Goal: Feedback & Contribution: Leave review/rating

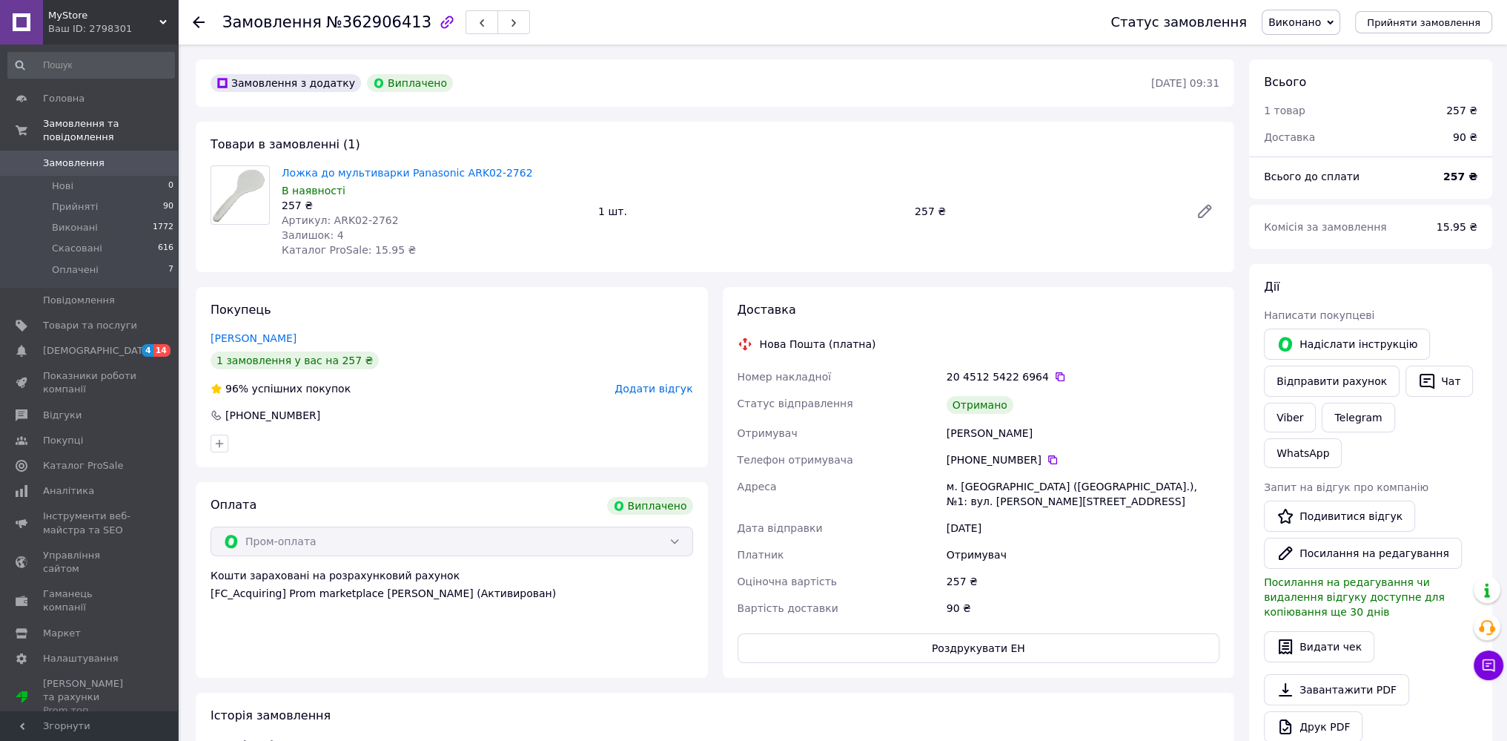
click at [658, 386] on span "Додати відгук" at bounding box center [653, 388] width 78 height 12
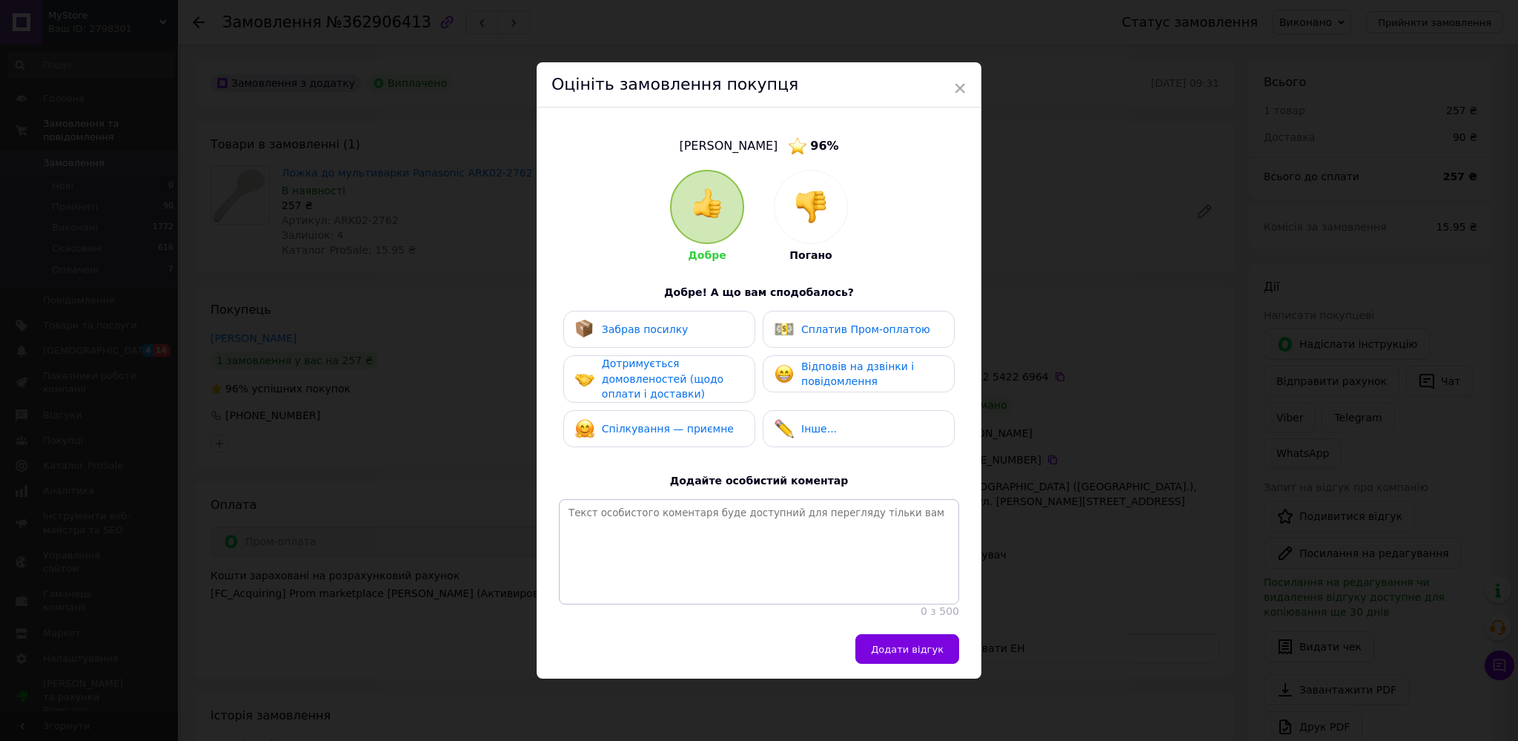
click at [620, 323] on span "Забрав посилку" at bounding box center [645, 329] width 87 height 12
click at [634, 369] on span "Дотримується домовленостей (щодо оплати і доставки)" at bounding box center [663, 378] width 122 height 42
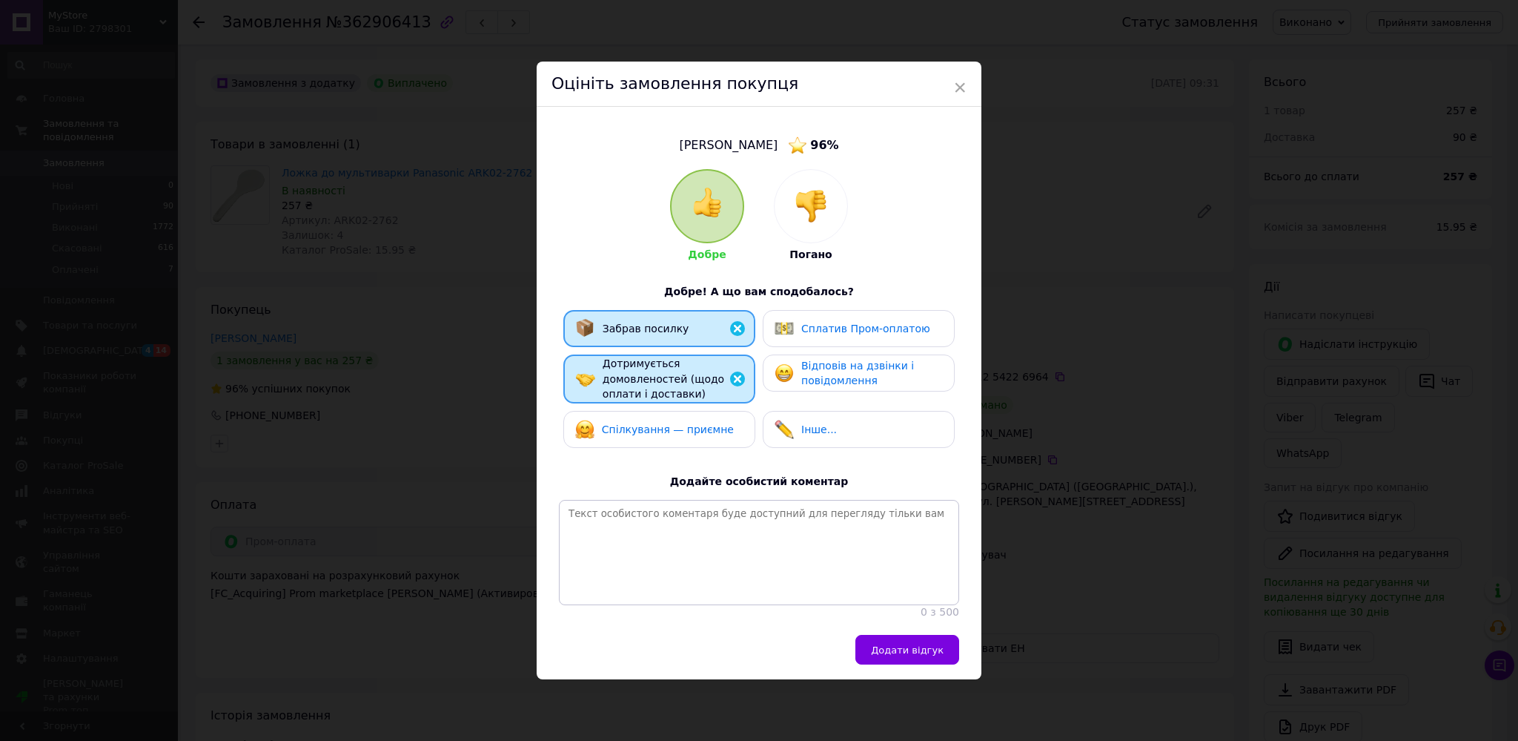
click at [835, 322] on span "Сплатив Пром-оплатою" at bounding box center [865, 328] width 129 height 12
click at [902, 649] on button "Додати відгук" at bounding box center [907, 650] width 104 height 30
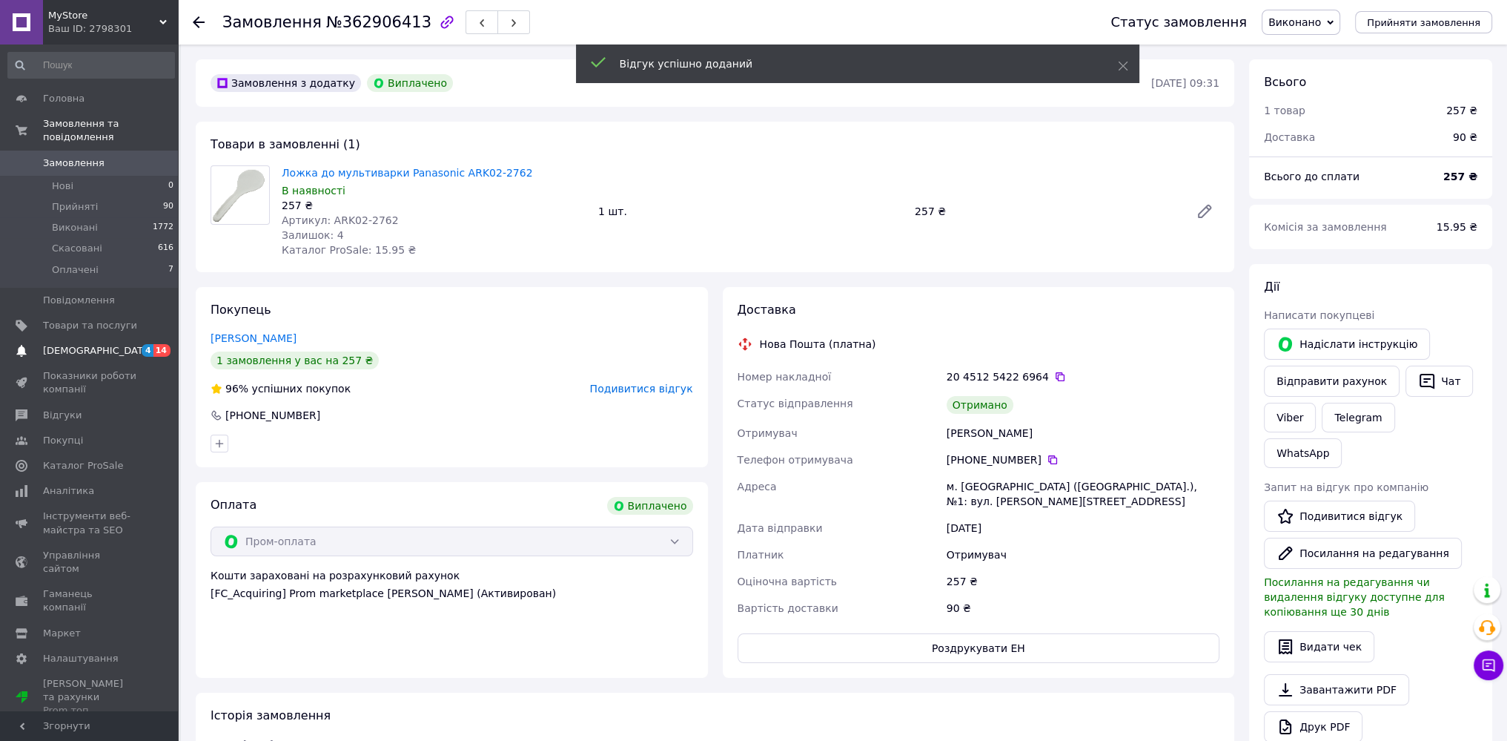
click at [104, 344] on span "[DEMOGRAPHIC_DATA]" at bounding box center [90, 350] width 94 height 13
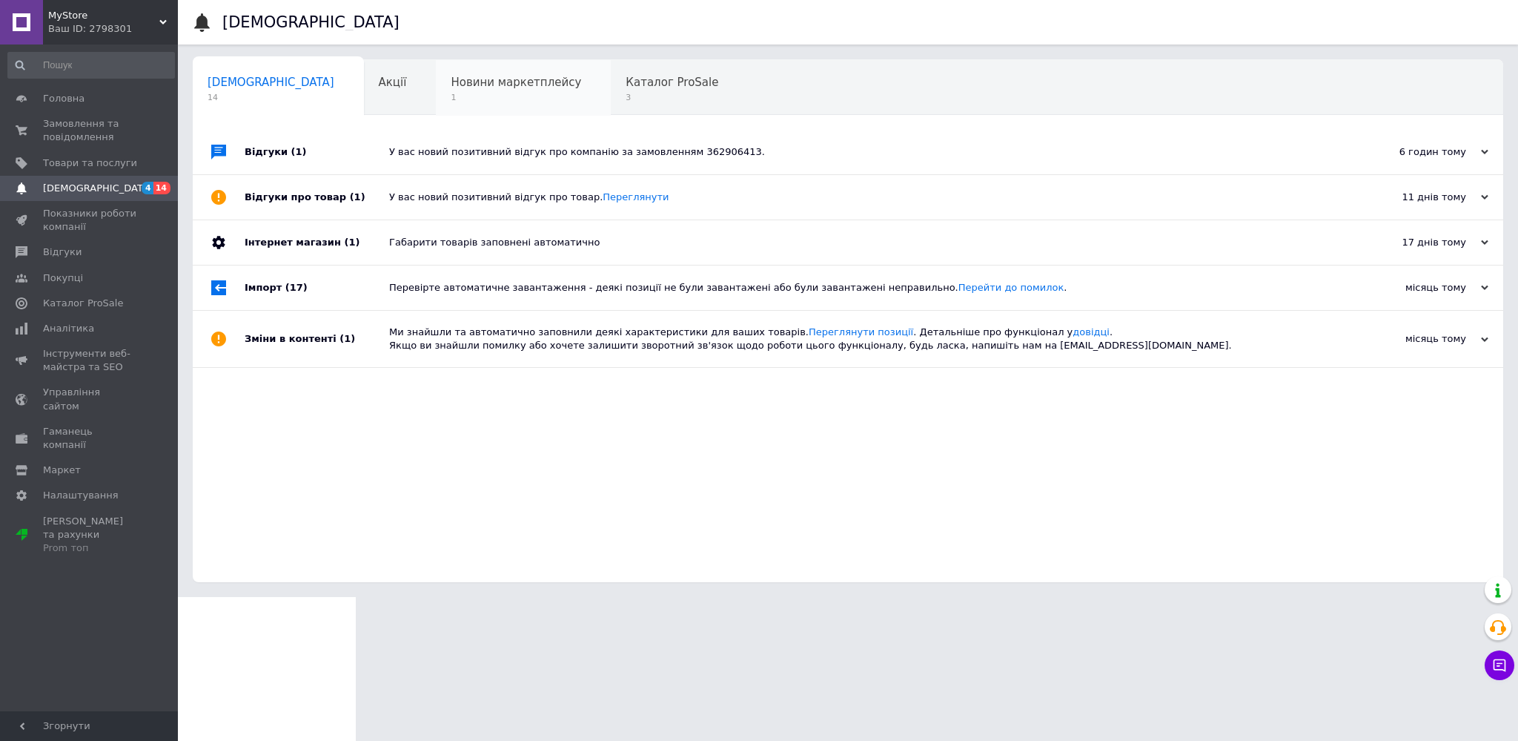
click at [451, 82] on span "Новини маркетплейсу" at bounding box center [516, 82] width 130 height 13
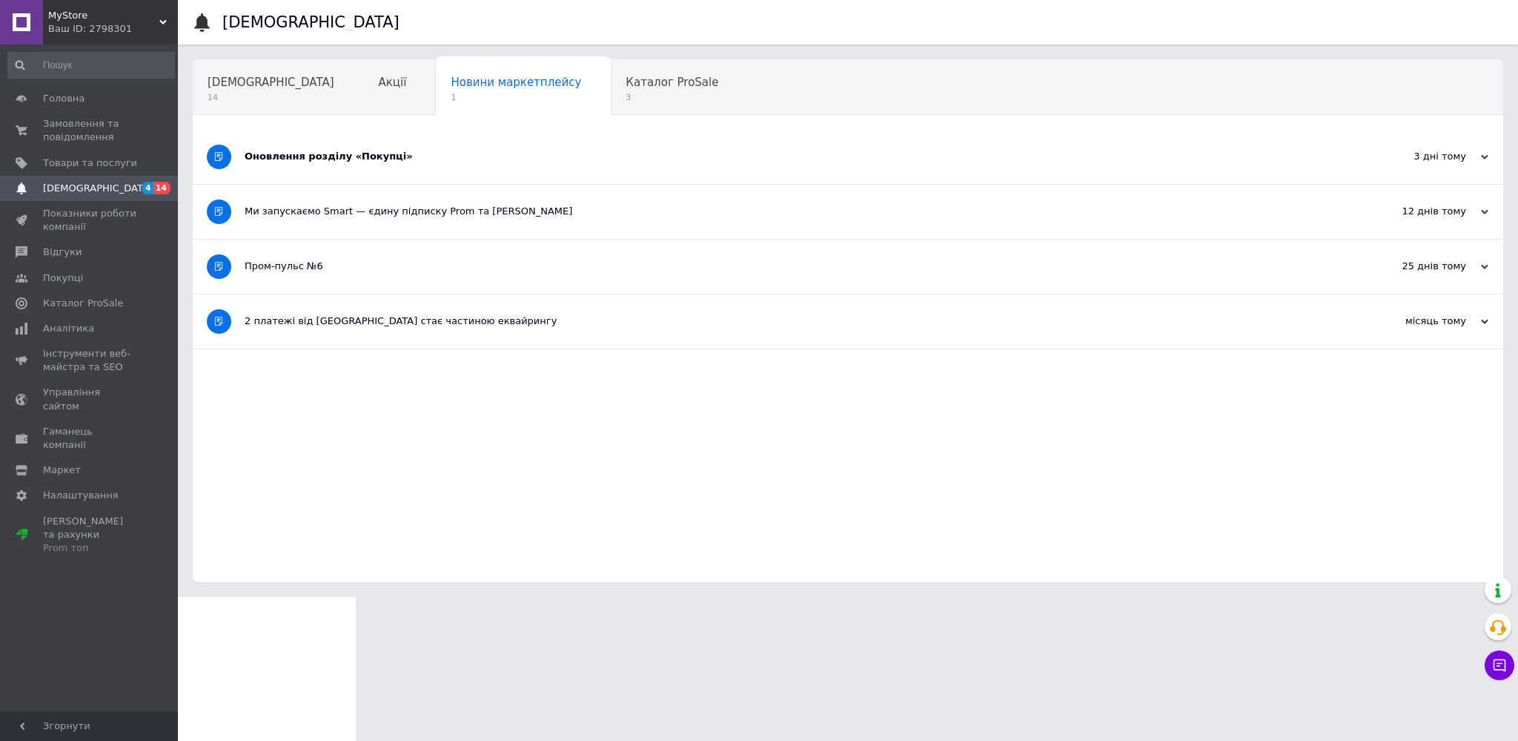
click at [314, 162] on div "Оновлення розділу «Покупці»" at bounding box center [793, 156] width 1096 height 13
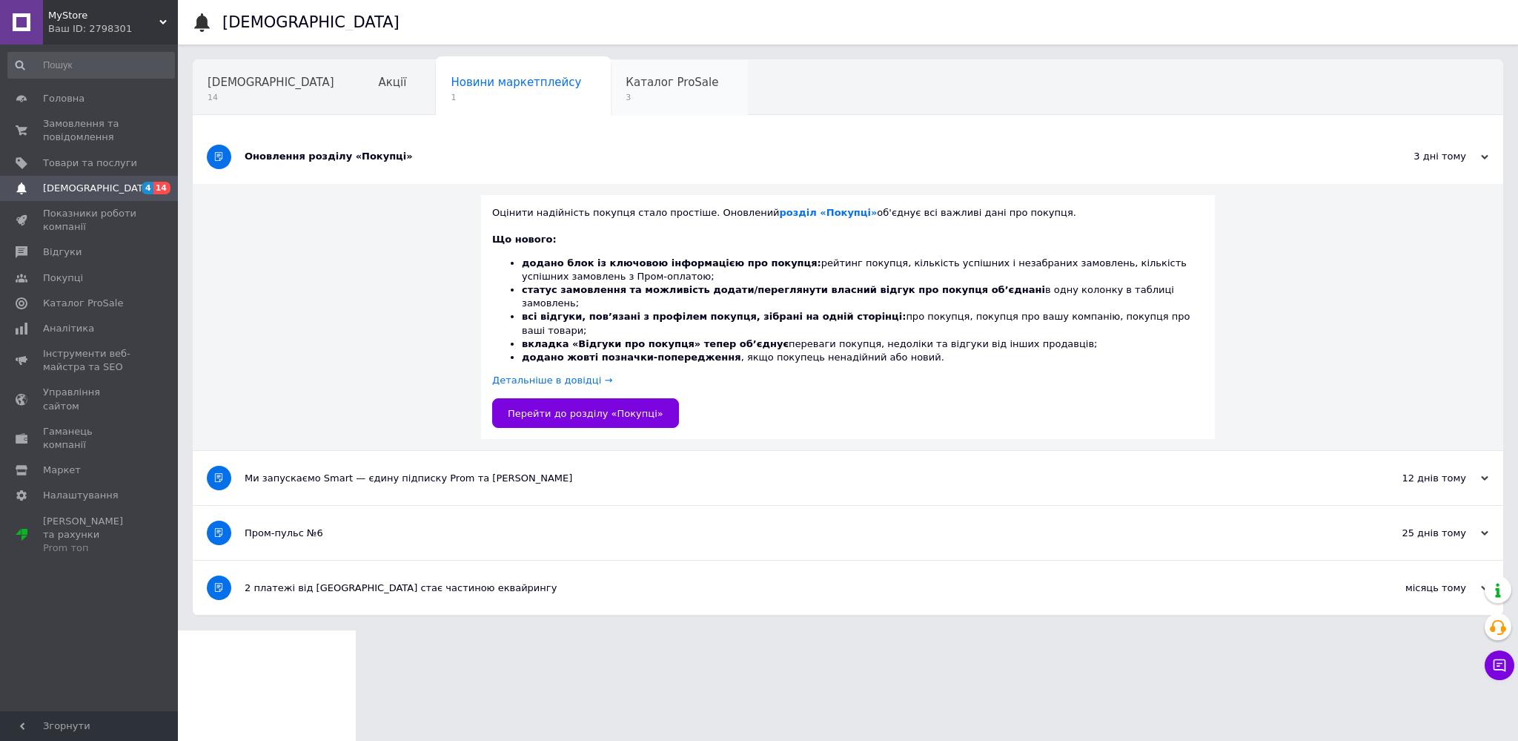
click at [626, 83] on span "Каталог ProSale" at bounding box center [672, 82] width 93 height 13
